Goal: Task Accomplishment & Management: Manage account settings

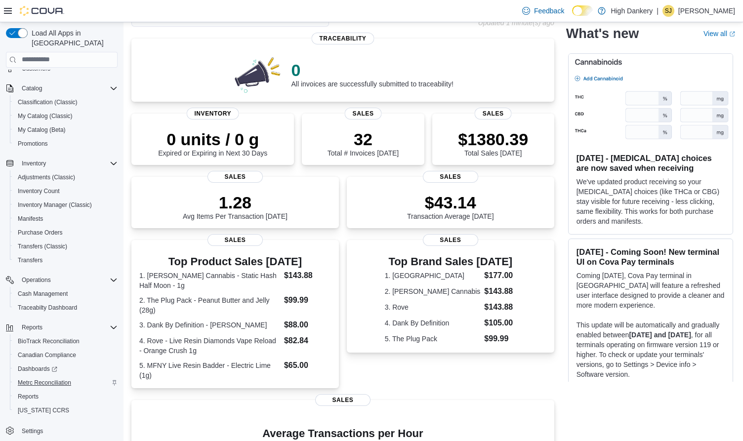
scroll to position [185, 0]
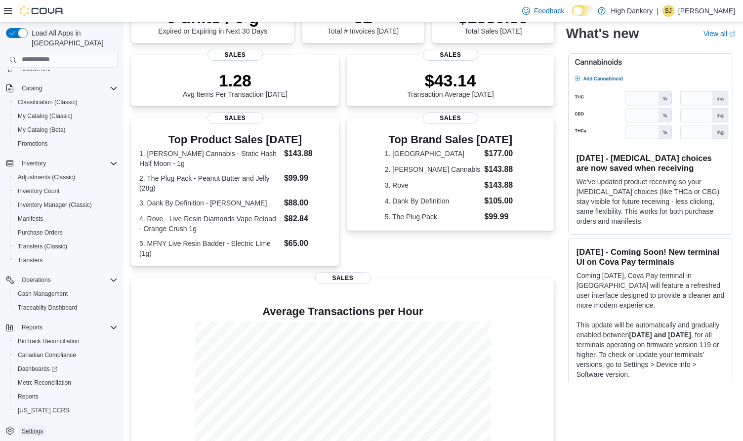
click at [31, 427] on span "Settings" at bounding box center [32, 431] width 21 height 8
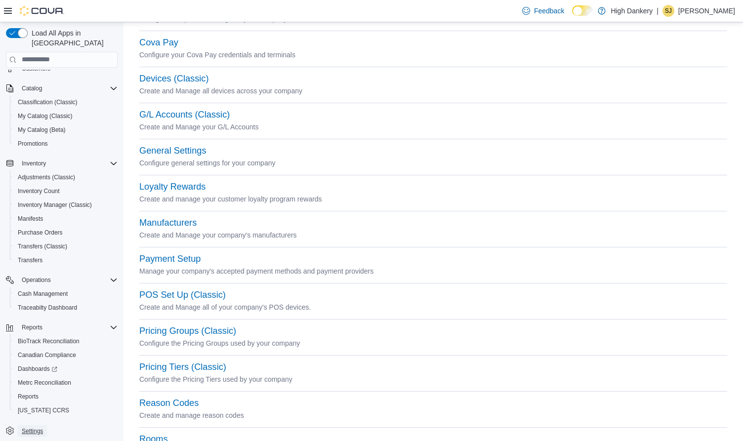
scroll to position [332, 0]
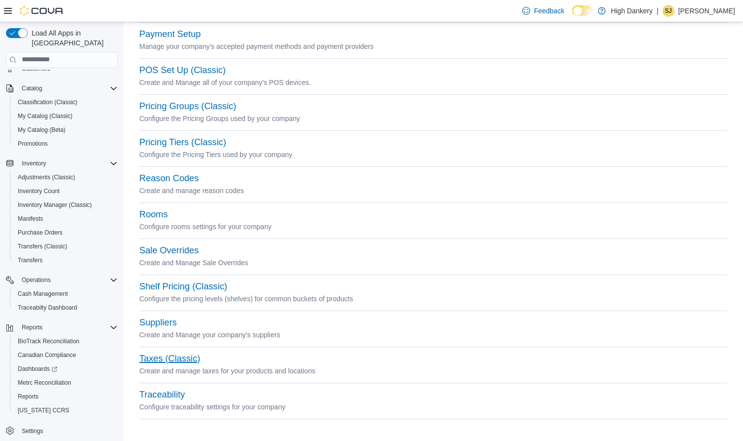
click at [162, 357] on button "Taxes (Classic)" at bounding box center [169, 359] width 61 height 10
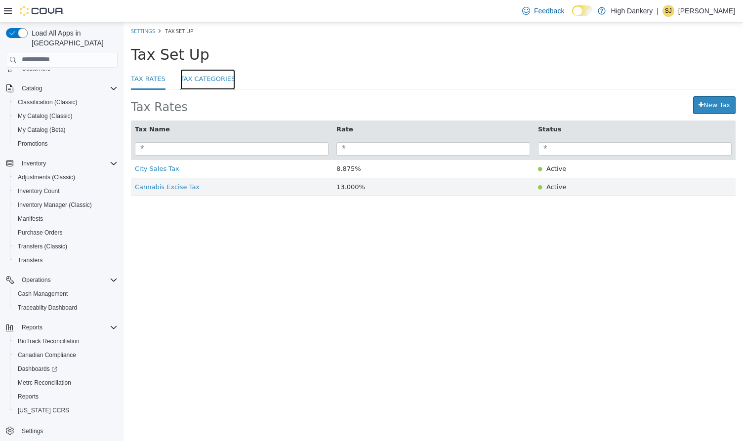
click at [199, 84] on link "Tax Categories" at bounding box center [207, 79] width 55 height 21
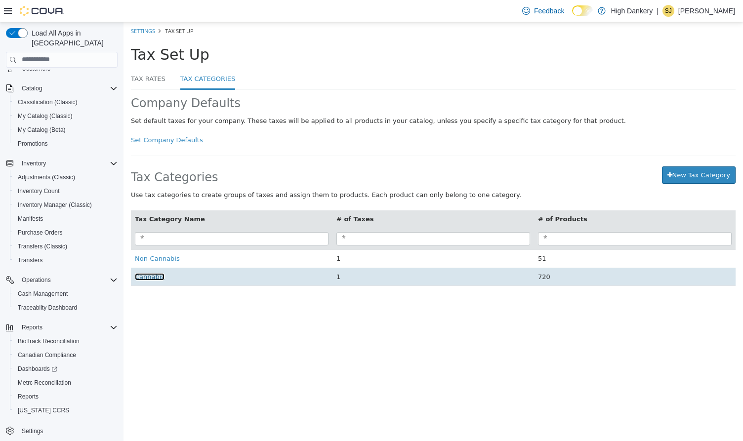
click at [153, 279] on span "Cannabis" at bounding box center [150, 276] width 30 height 7
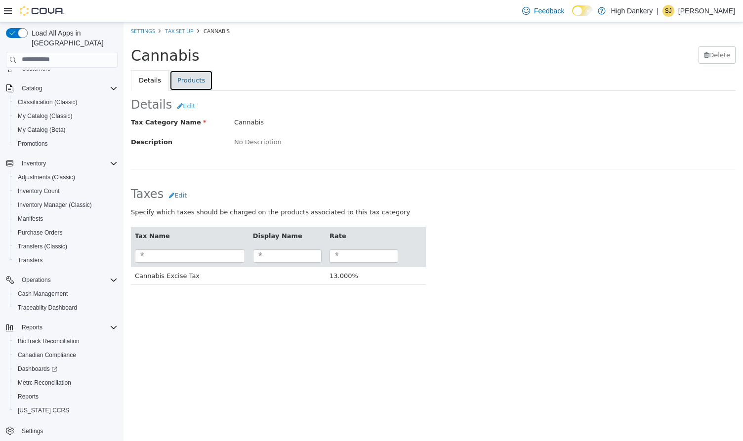
click at [196, 85] on link "Products" at bounding box center [190, 80] width 43 height 21
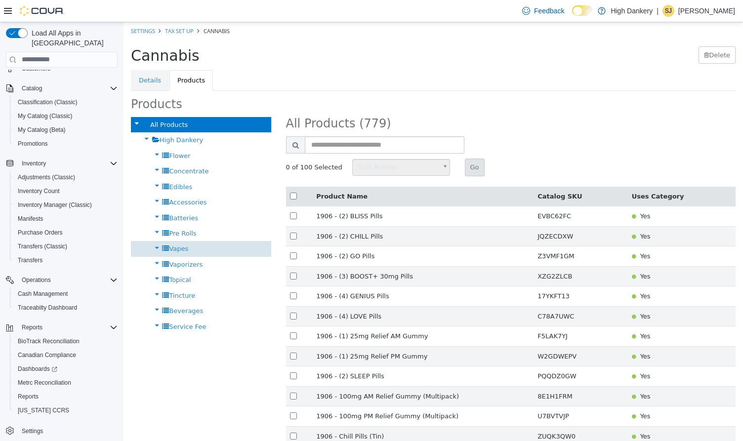
click at [176, 250] on span "Vapes" at bounding box center [178, 247] width 19 height 7
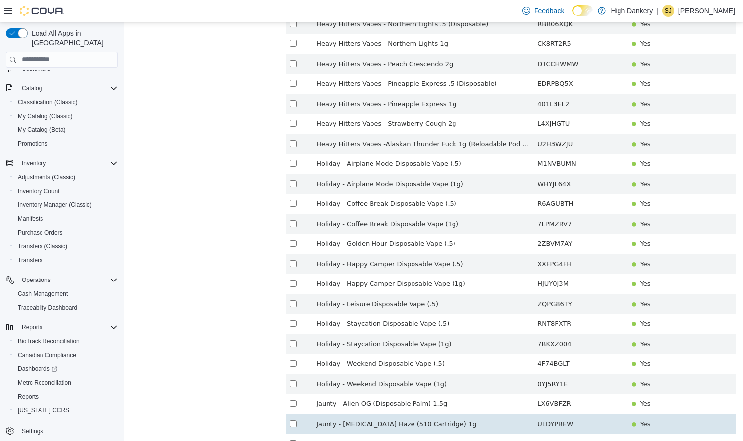
scroll to position [1774, 0]
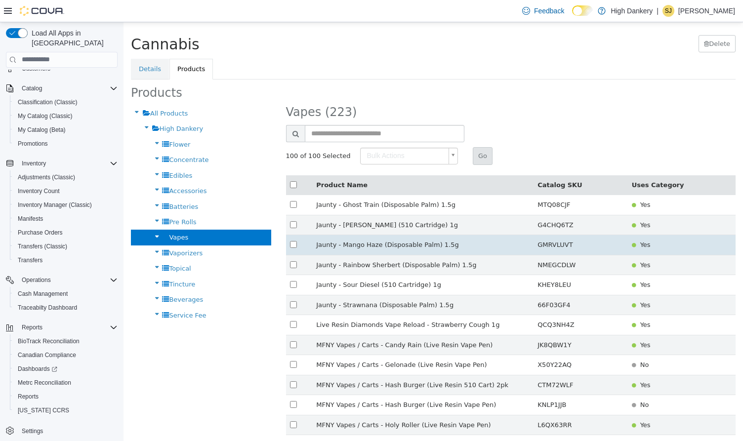
scroll to position [10, 0]
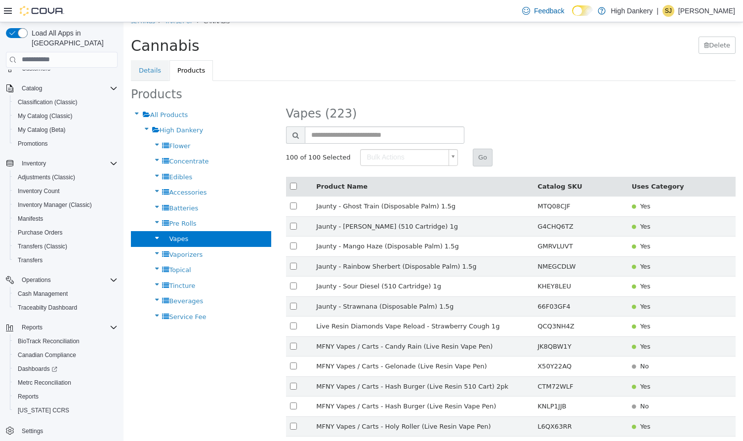
type input "******"
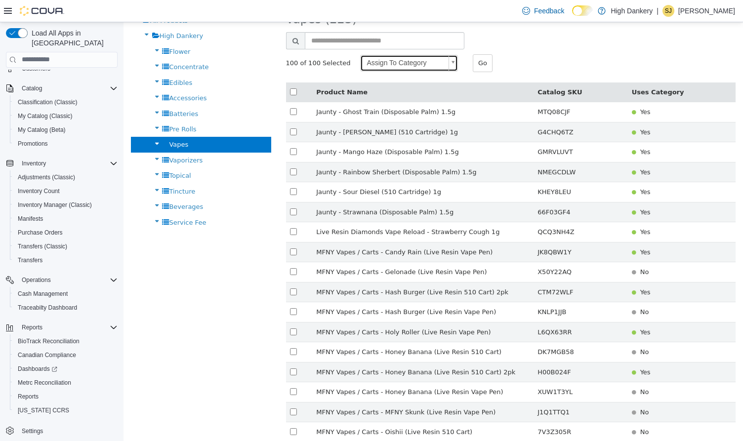
scroll to position [0, 0]
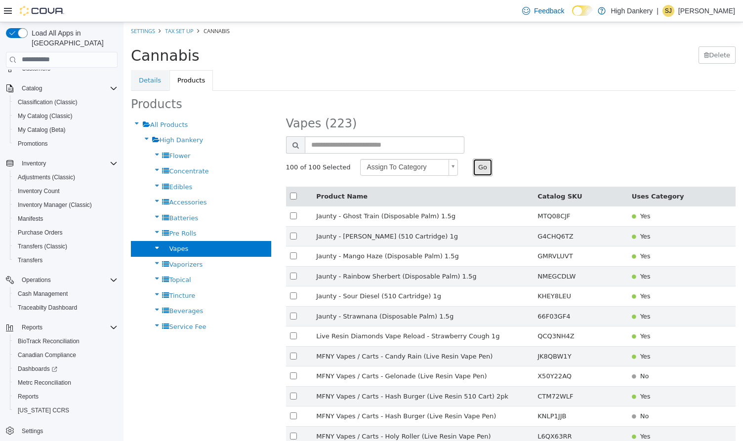
click at [480, 170] on button "Go" at bounding box center [483, 167] width 20 height 18
click at [392, 167] on span "Bulk Actions" at bounding box center [395, 167] width 84 height 16
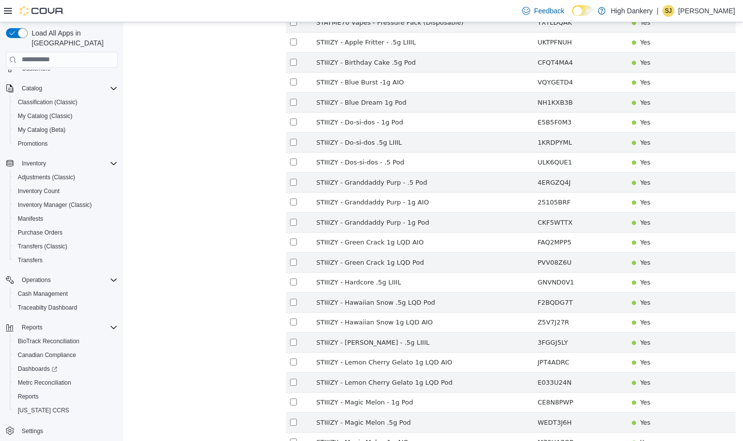
scroll to position [1774, 0]
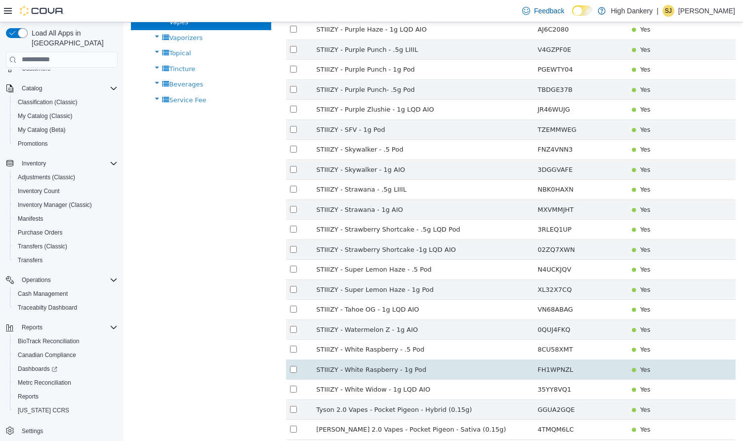
scroll to position [253, 0]
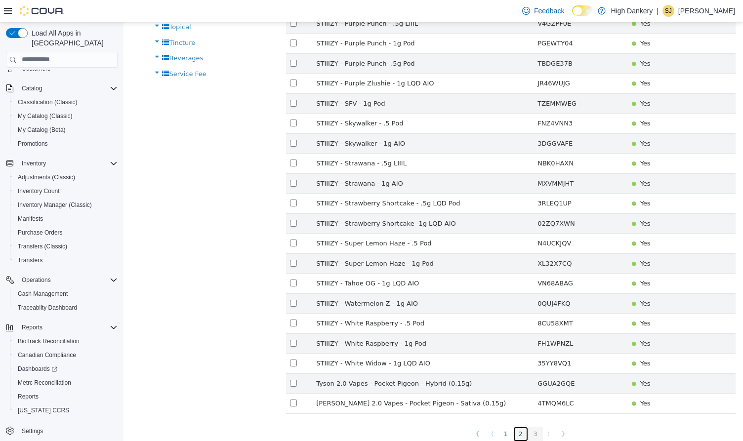
click at [520, 428] on link "2" at bounding box center [520, 433] width 15 height 15
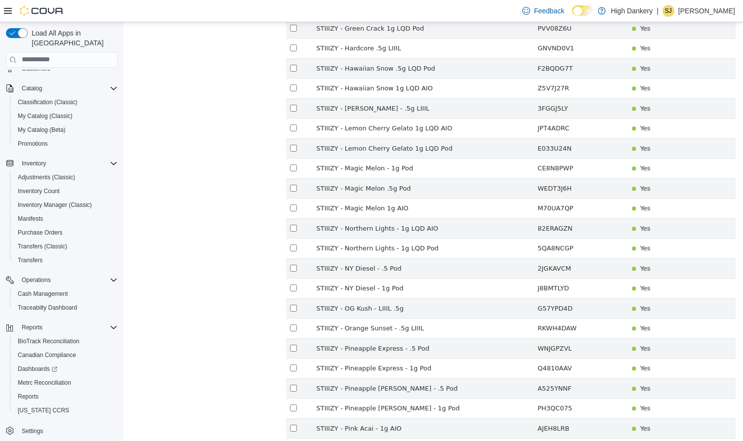
scroll to position [1774, 0]
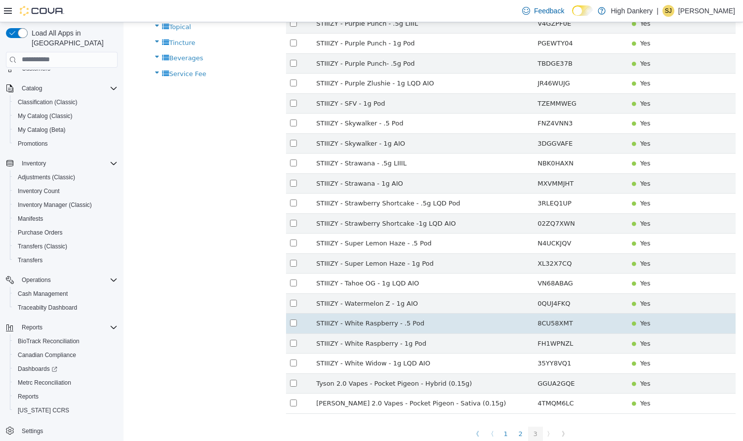
scroll to position [0, 0]
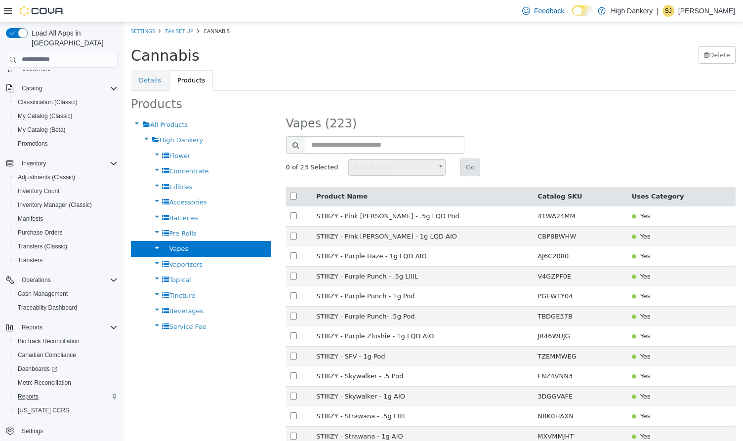
click at [34, 393] on span "Reports" at bounding box center [28, 397] width 21 height 8
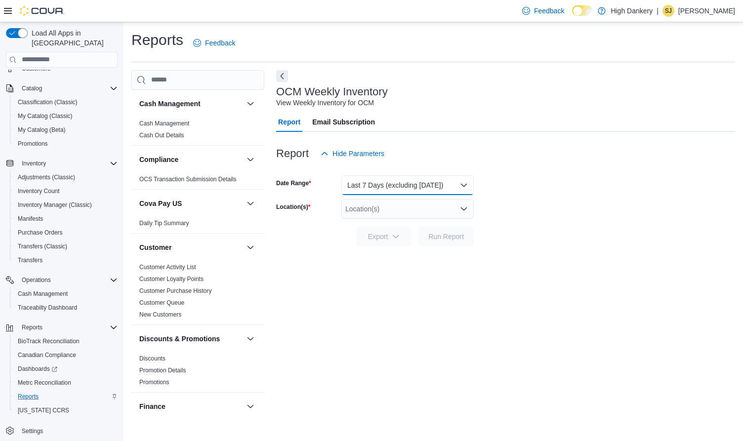
click at [382, 188] on button "Last 7 Days (excluding [DATE])" at bounding box center [407, 185] width 132 height 20
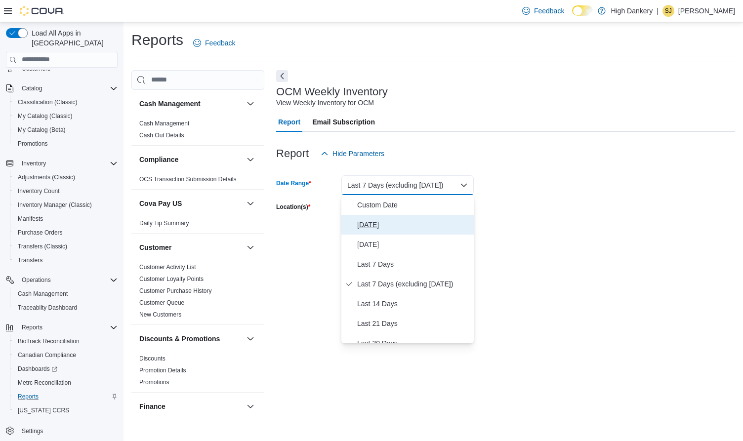
click at [373, 221] on span "[DATE]" at bounding box center [413, 225] width 113 height 12
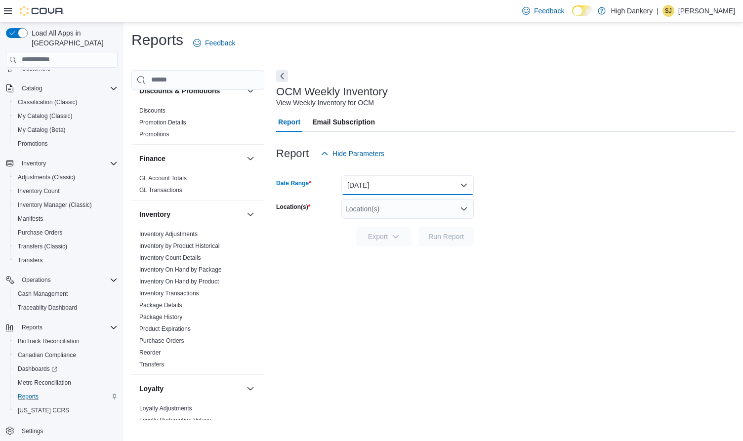
scroll to position [248, 0]
click at [221, 269] on link "Inventory On Hand by Package" at bounding box center [180, 269] width 82 height 7
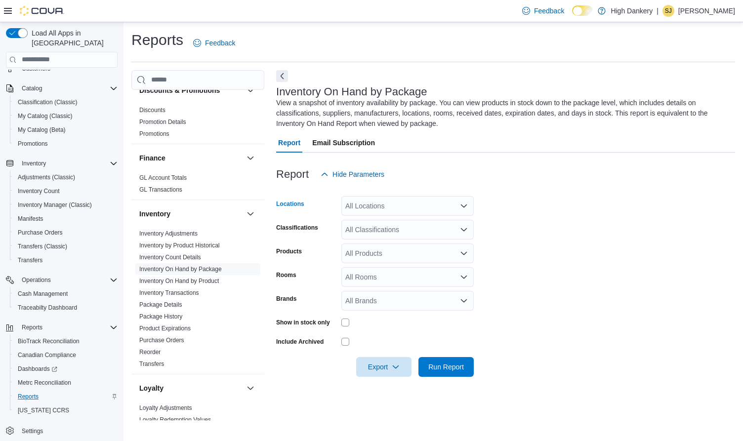
click at [369, 208] on div "All Locations" at bounding box center [407, 206] width 132 height 20
click at [382, 238] on span "[STREET_ADDRESS]" at bounding box center [396, 237] width 68 height 10
click at [527, 254] on form "Locations [STREET_ADDRESS] Selected. [STREET_ADDRESS] Press Backspace to delete…" at bounding box center [505, 280] width 459 height 193
click at [398, 259] on div "All Products" at bounding box center [407, 253] width 132 height 20
click at [522, 242] on form "Locations [STREET_ADDRESS] Classifications All Classifications Products All Pro…" at bounding box center [505, 280] width 459 height 193
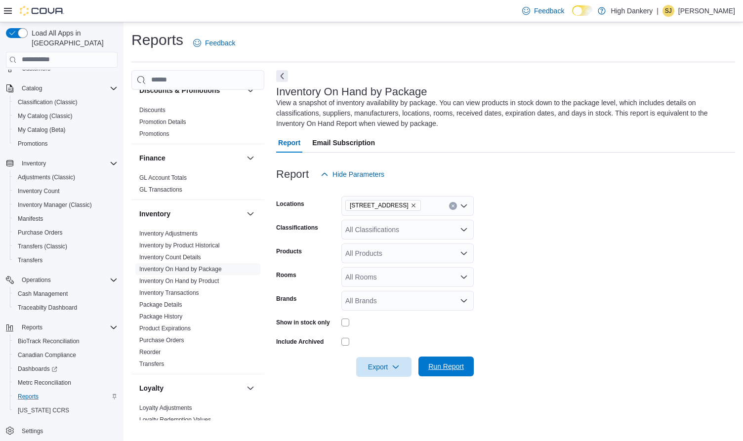
click at [444, 369] on span "Run Report" at bounding box center [446, 366] width 36 height 10
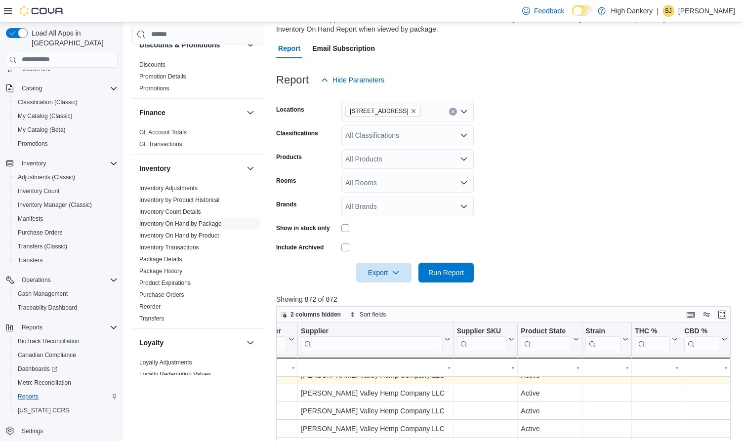
scroll to position [0, 1492]
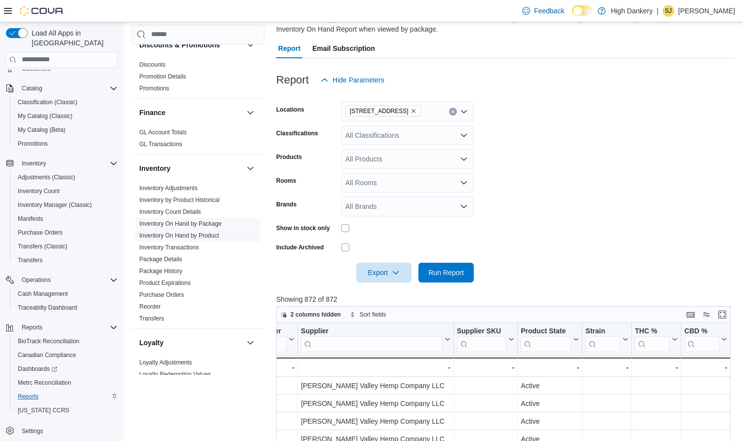
click at [213, 234] on link "Inventory On Hand by Product" at bounding box center [179, 235] width 80 height 7
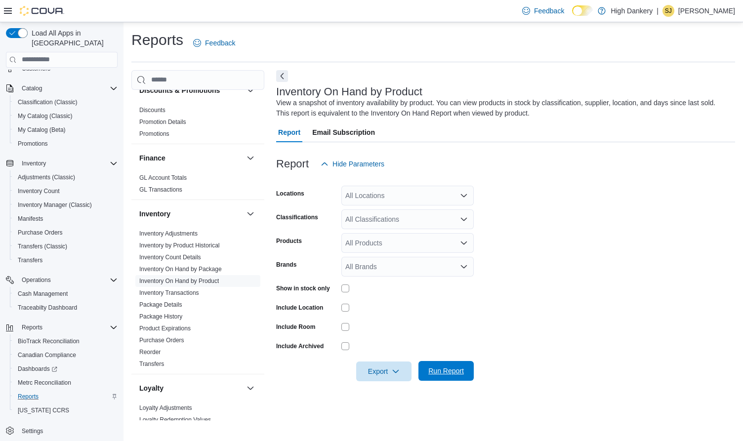
click at [444, 374] on span "Run Report" at bounding box center [446, 371] width 36 height 10
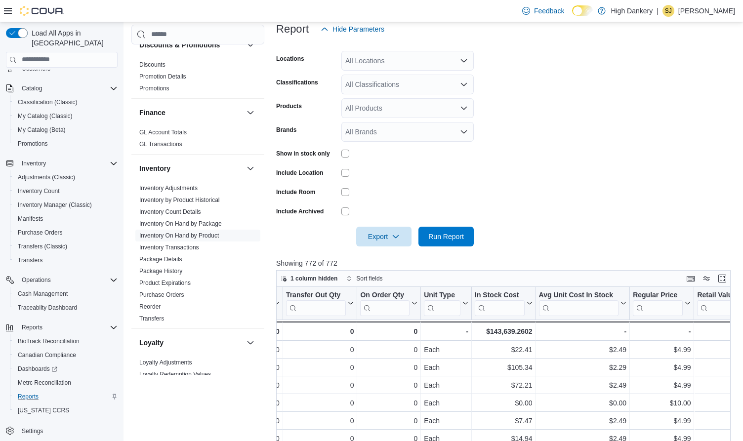
scroll to position [0, 510]
drag, startPoint x: 491, startPoint y: 331, endPoint x: 528, endPoint y: 330, distance: 36.6
click at [528, 330] on div "$143,639.2602" at bounding box center [503, 331] width 58 height 12
click at [507, 331] on div "$143,639.2602" at bounding box center [503, 331] width 58 height 12
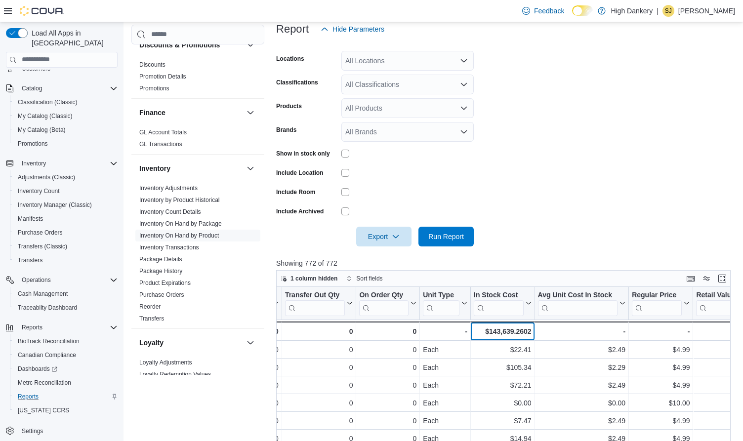
click at [507, 331] on div "$143,639.2602" at bounding box center [503, 331] width 58 height 12
